Goal: Information Seeking & Learning: Learn about a topic

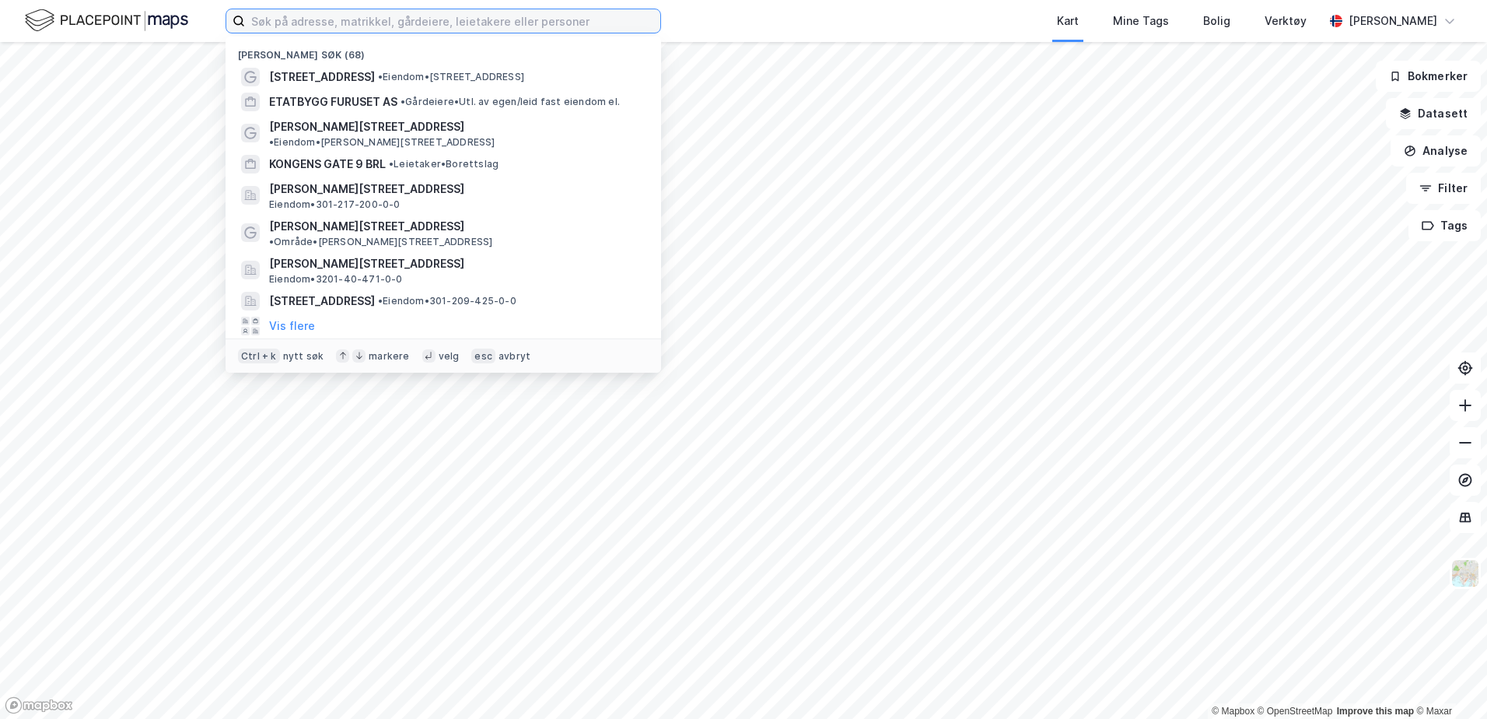
click at [326, 12] on input at bounding box center [452, 20] width 415 height 23
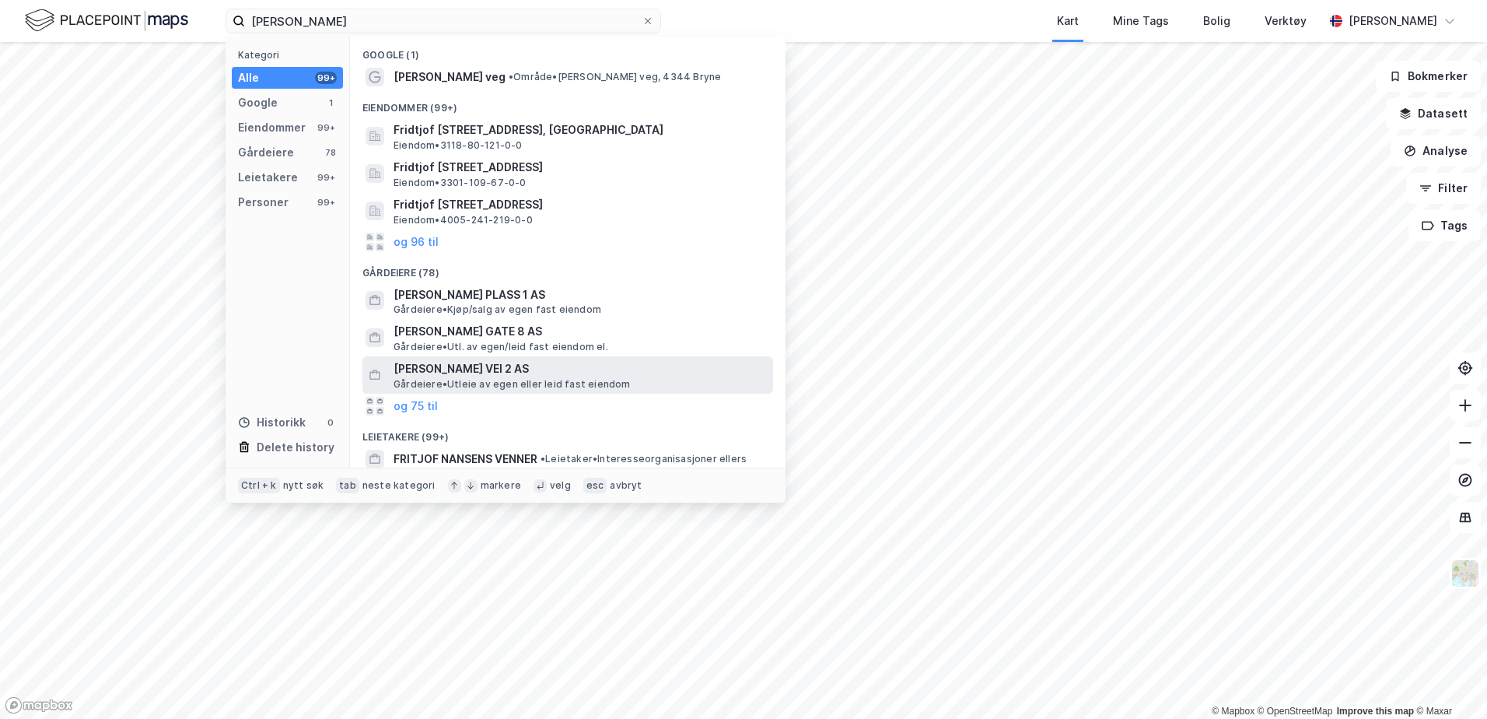
click at [497, 373] on span "[PERSON_NAME] VEI 2 AS" at bounding box center [580, 368] width 373 height 19
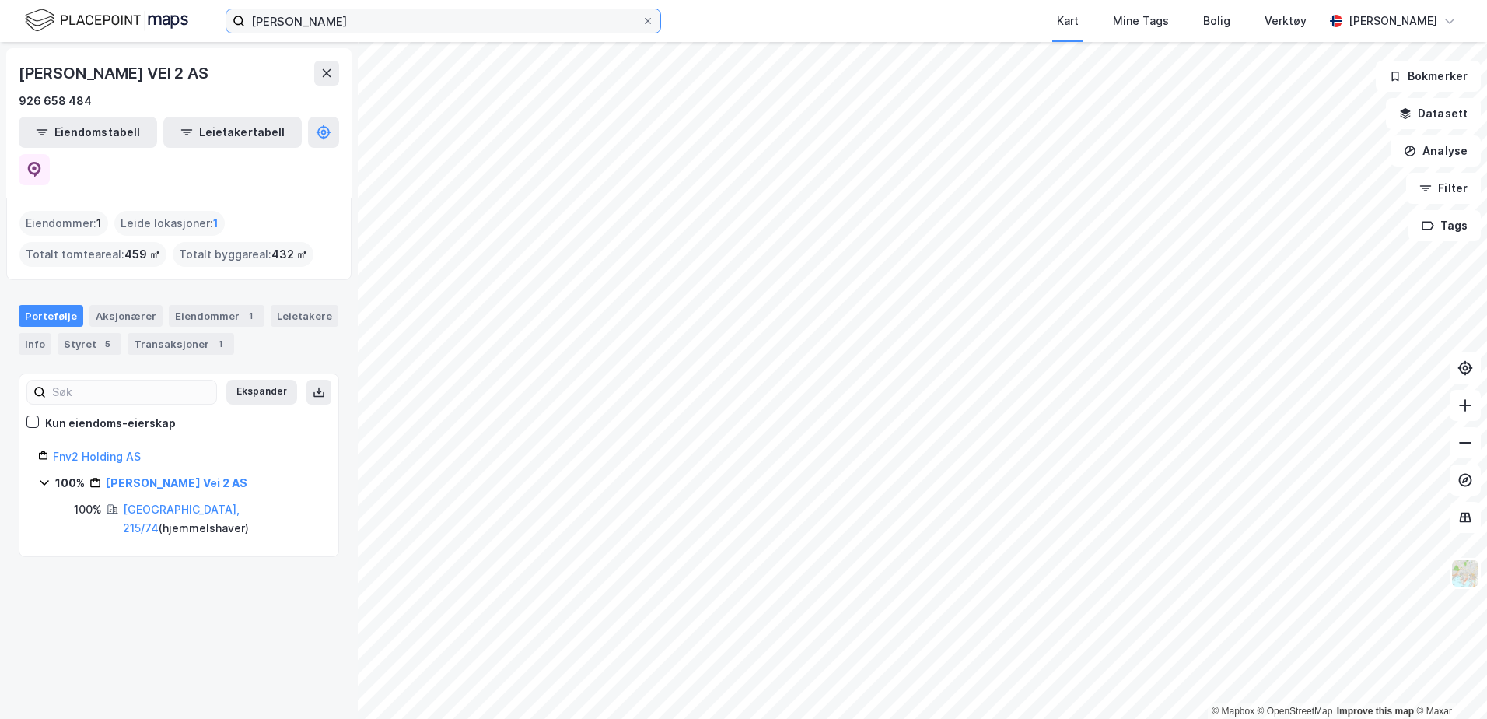
click at [355, 23] on input "[PERSON_NAME]" at bounding box center [443, 20] width 397 height 23
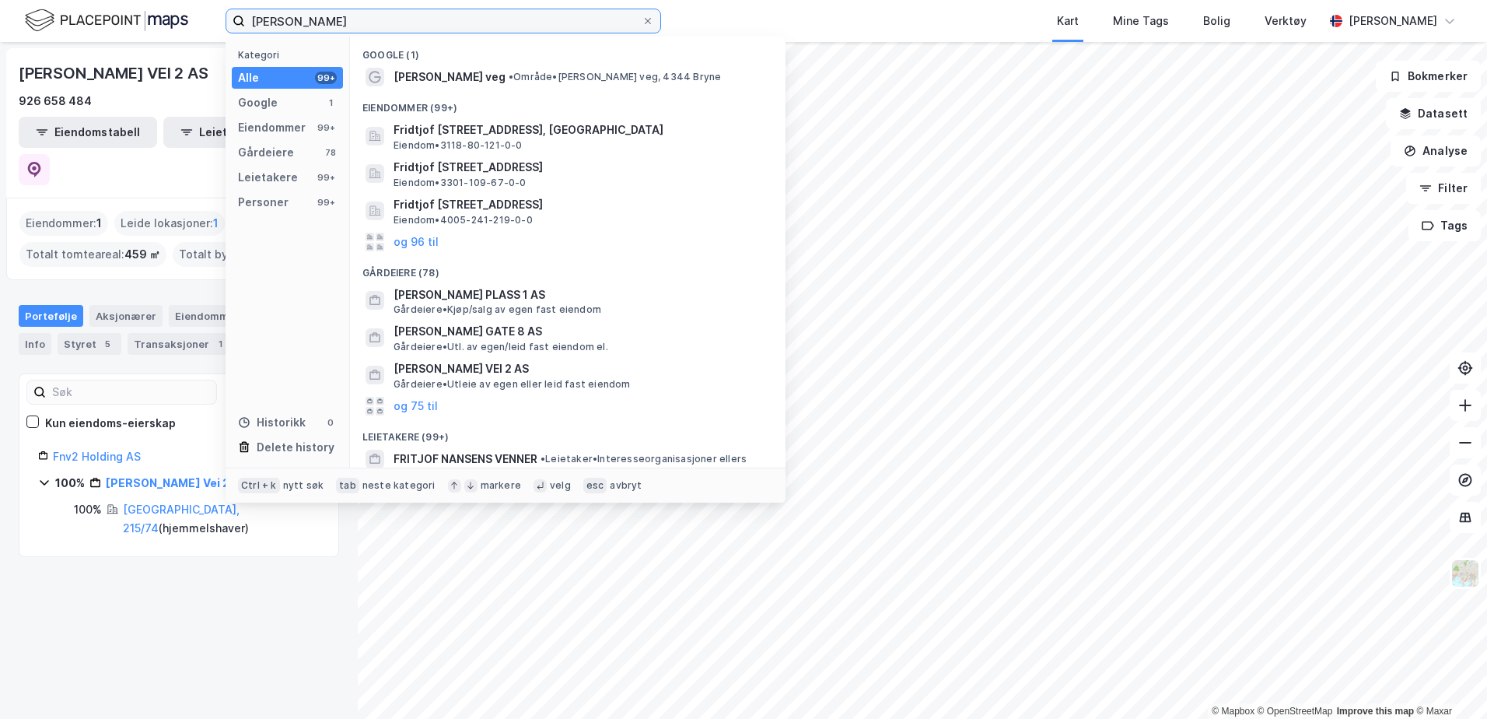
click at [266, 22] on input "[PERSON_NAME]" at bounding box center [443, 20] width 397 height 23
click at [263, 19] on input "[PERSON_NAME]" at bounding box center [443, 20] width 397 height 23
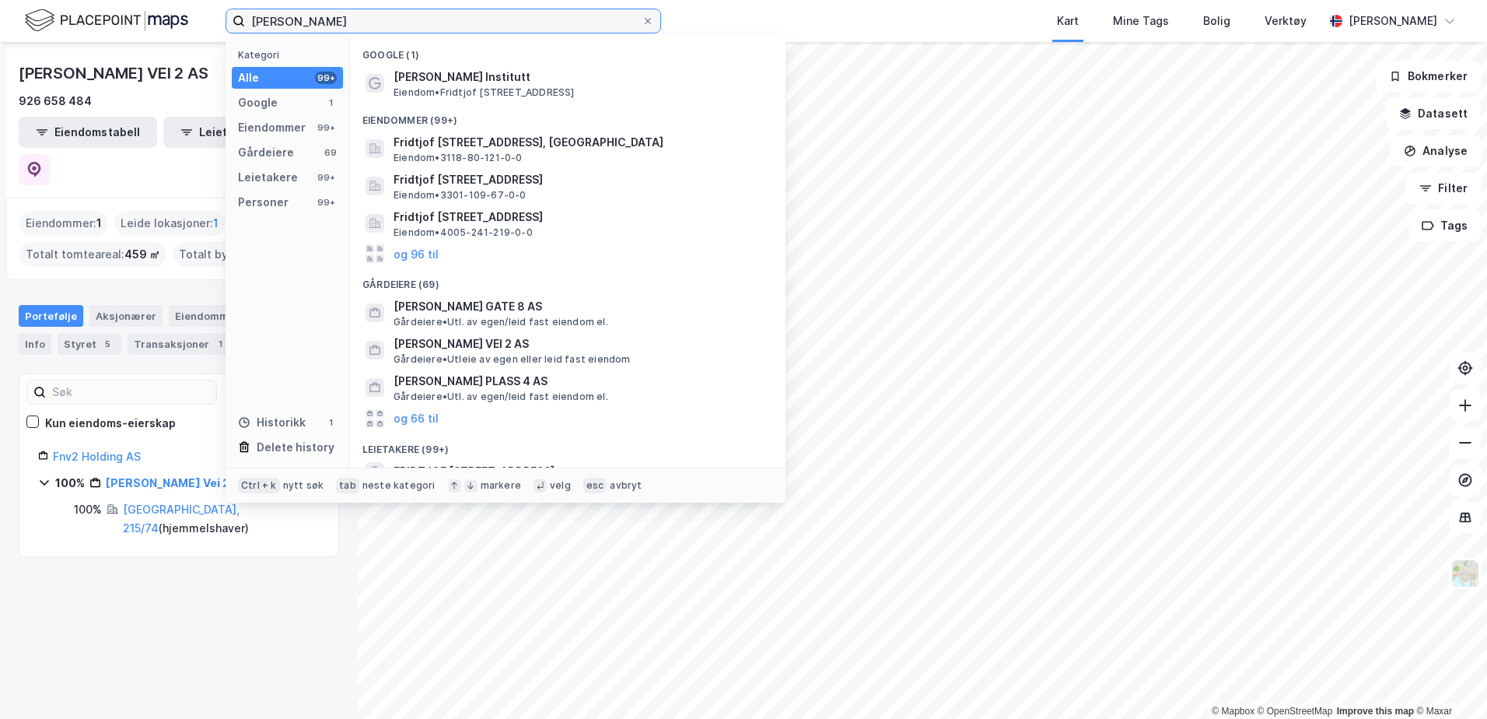
click at [374, 23] on input "[PERSON_NAME]" at bounding box center [443, 20] width 397 height 23
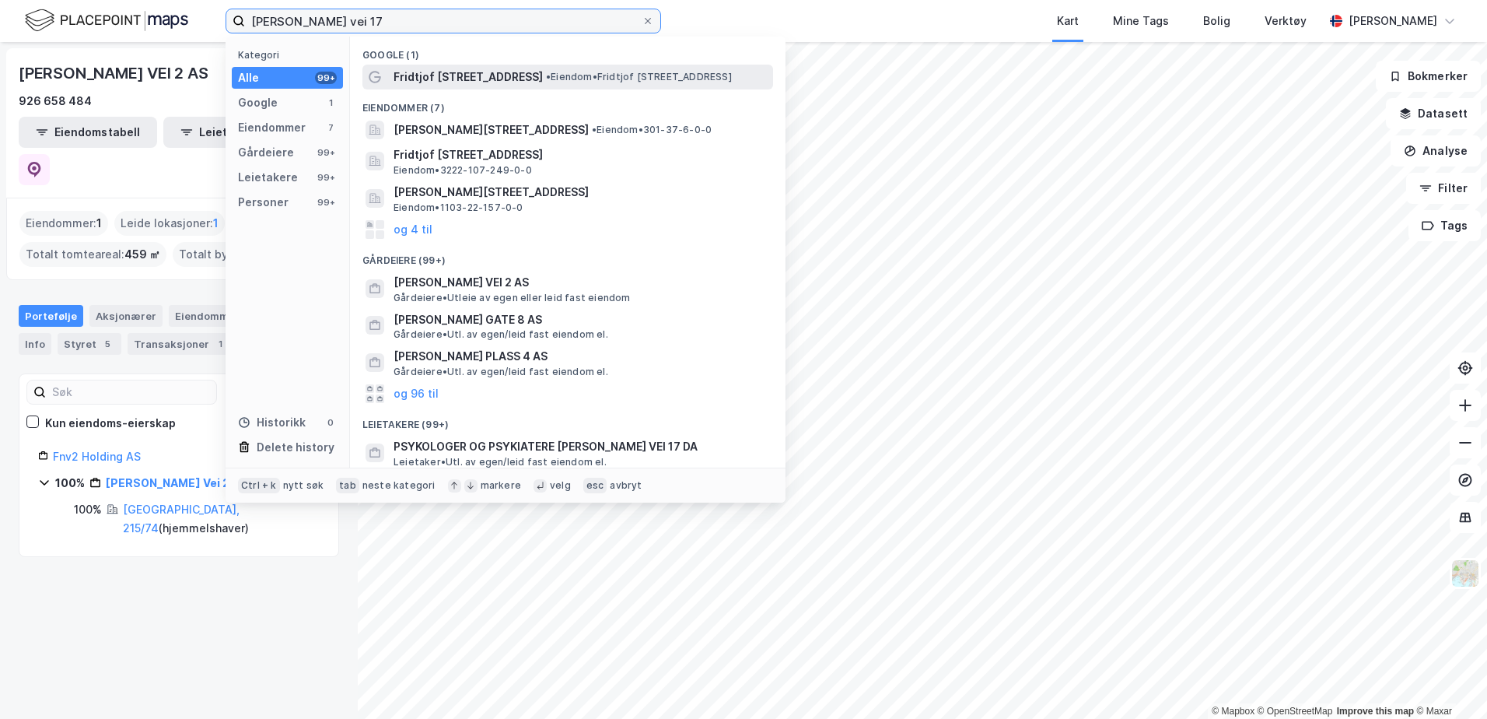
type input "[PERSON_NAME] vei 17"
click at [456, 79] on span "Fridtjof [STREET_ADDRESS]" at bounding box center [468, 77] width 149 height 19
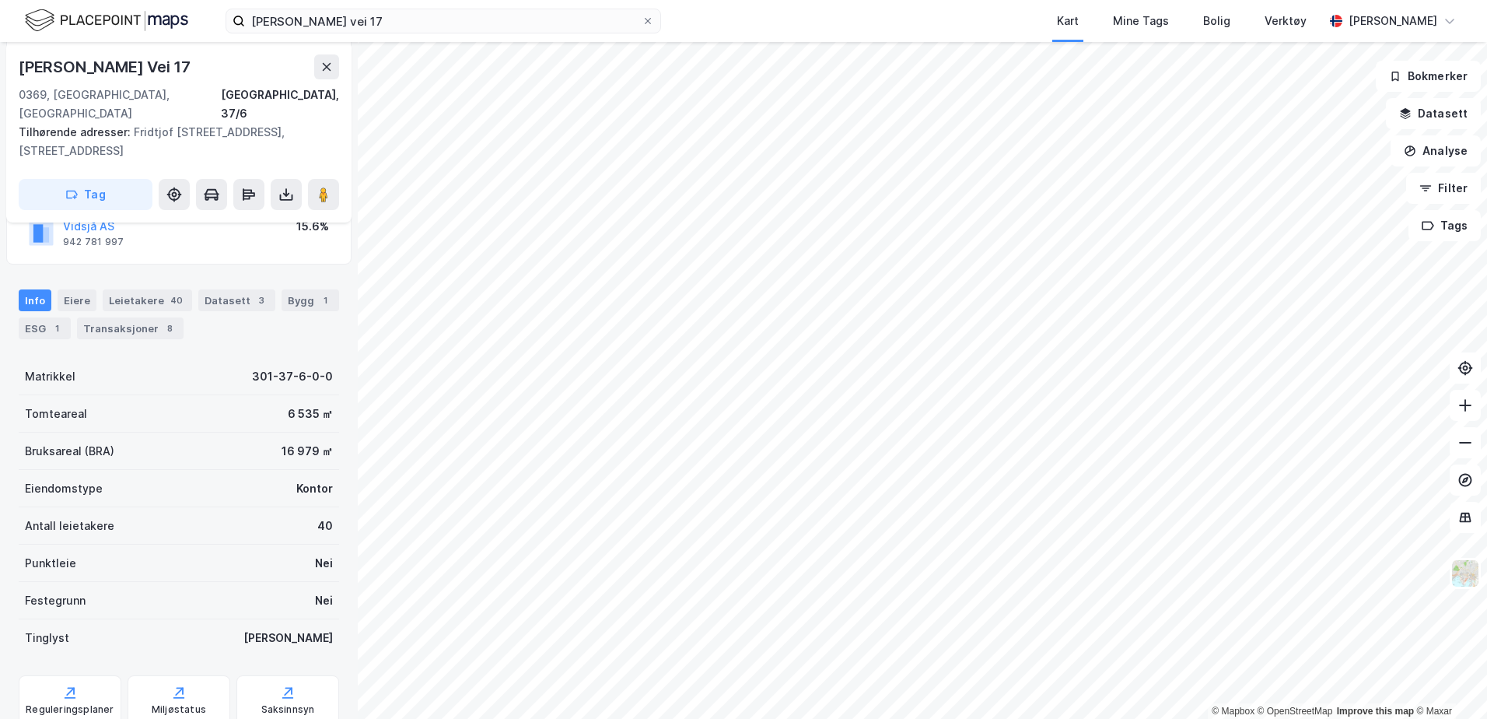
scroll to position [240, 0]
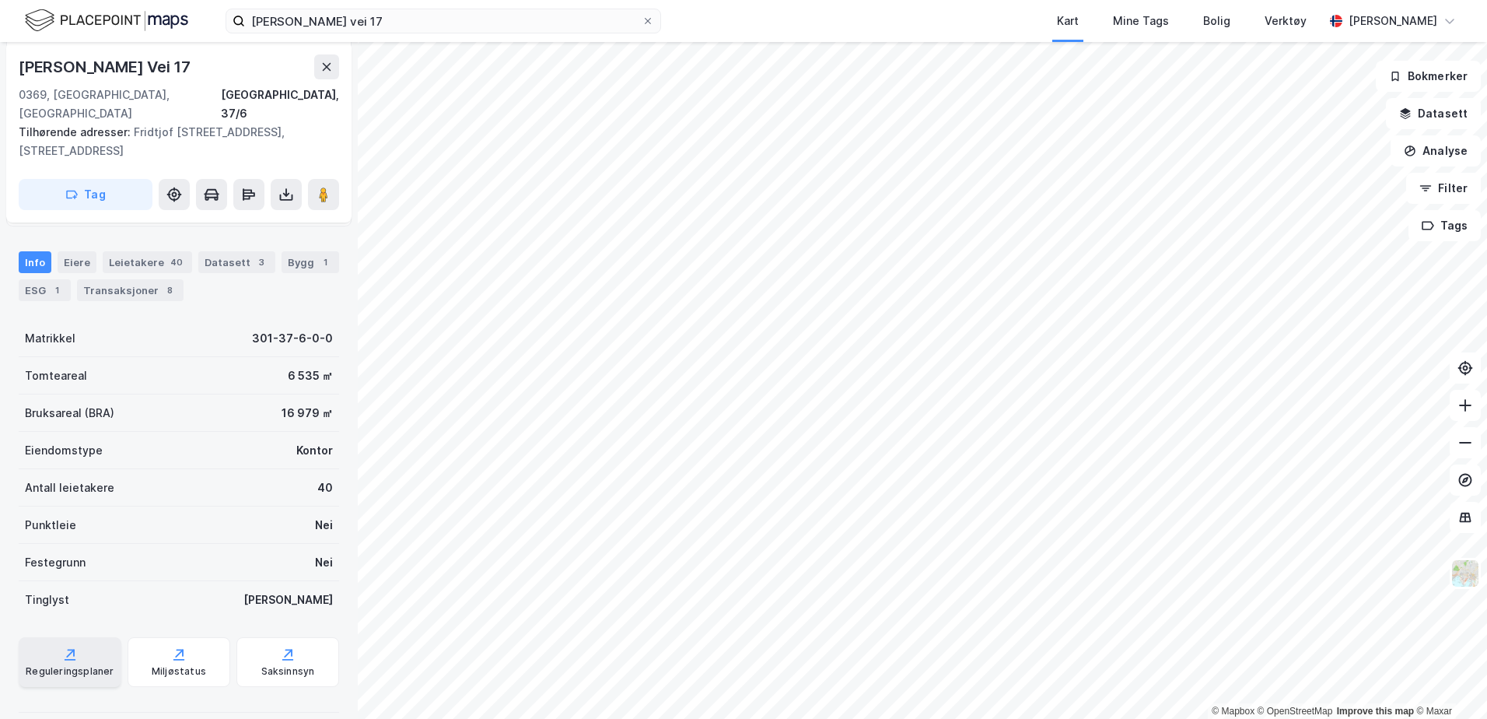
click at [66, 665] on div "Reguleringsplaner" at bounding box center [70, 671] width 88 height 12
click at [72, 646] on icon at bounding box center [70, 654] width 16 height 16
